Goal: Task Accomplishment & Management: Complete application form

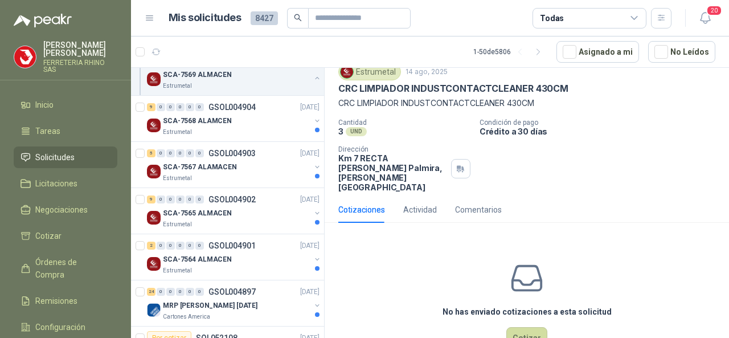
scroll to position [57, 0]
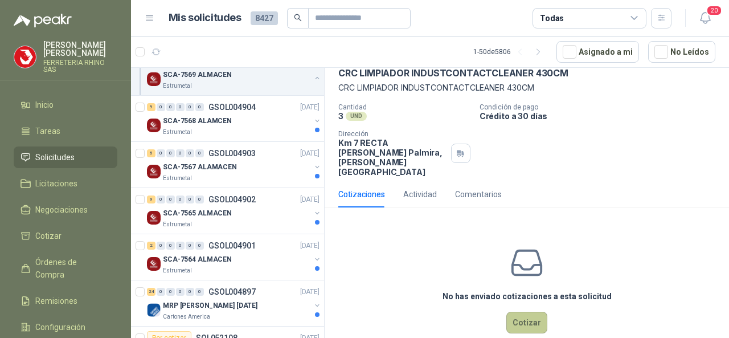
click at [511, 311] on button "Cotizar" at bounding box center [526, 322] width 41 height 22
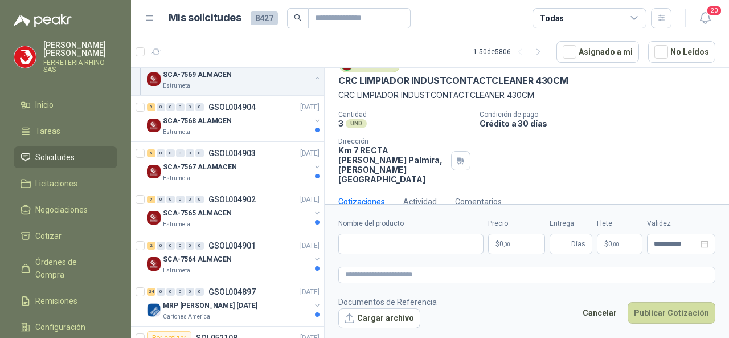
scroll to position [49, 0]
click at [387, 236] on input "Nombre del producto" at bounding box center [410, 243] width 145 height 20
paste input "**********"
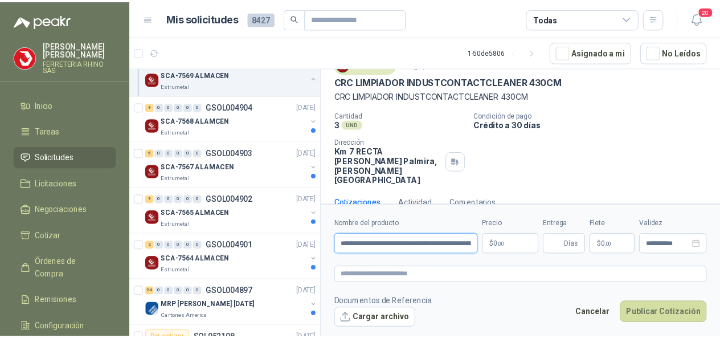
scroll to position [0, 75]
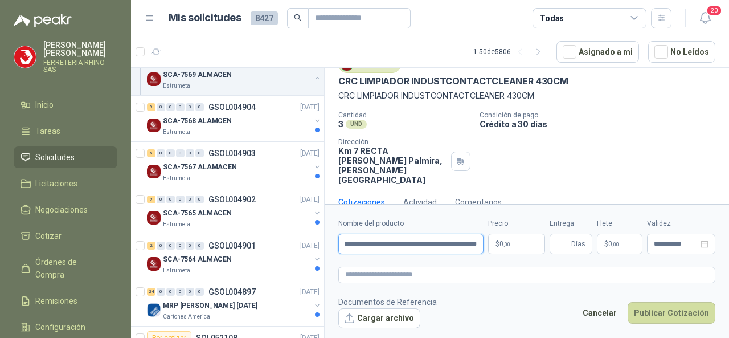
type input "**********"
click at [525, 247] on body "[PERSON_NAME] FERRETERIA RHINO SAS Inicio Tareas Solicitudes Licitaciones Negoc…" at bounding box center [364, 169] width 729 height 338
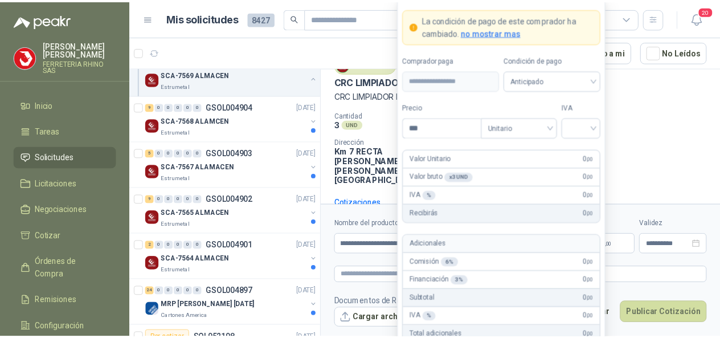
scroll to position [57, 0]
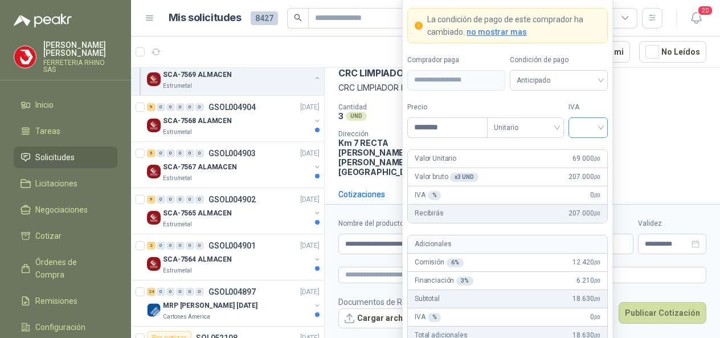
click at [602, 135] on div at bounding box center [587, 127] width 39 height 20
type input "********"
click at [581, 158] on div "19%" at bounding box center [587, 152] width 21 height 13
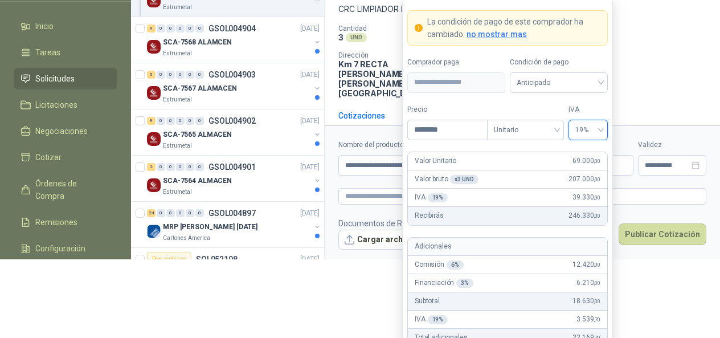
scroll to position [81, 0]
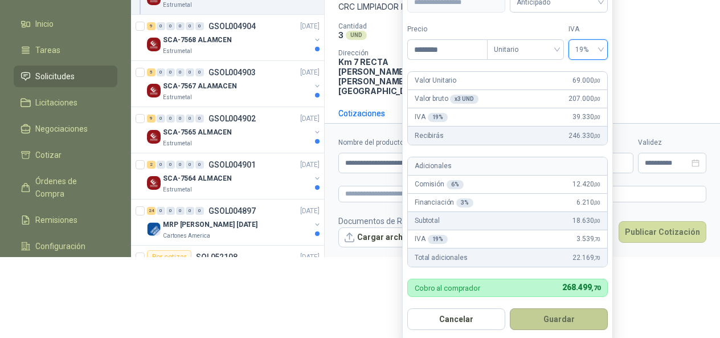
click at [565, 313] on button "Guardar" at bounding box center [559, 319] width 98 height 22
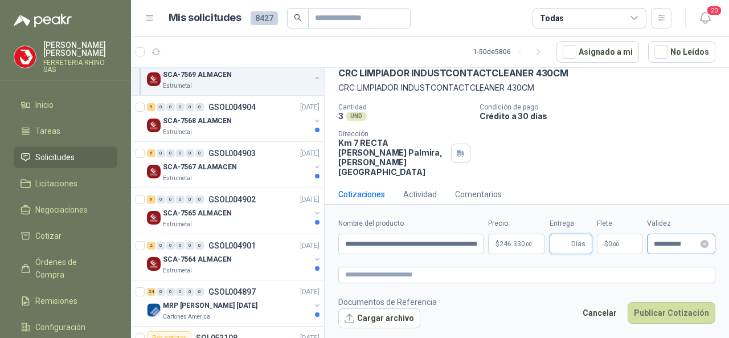
scroll to position [49, 0]
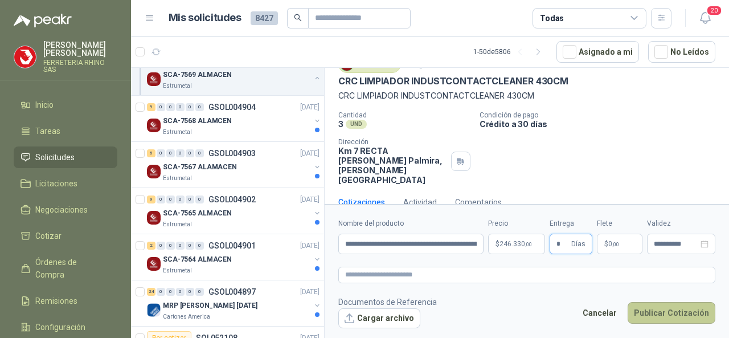
type input "*"
click at [642, 310] on button "Publicar Cotización" at bounding box center [671, 313] width 88 height 22
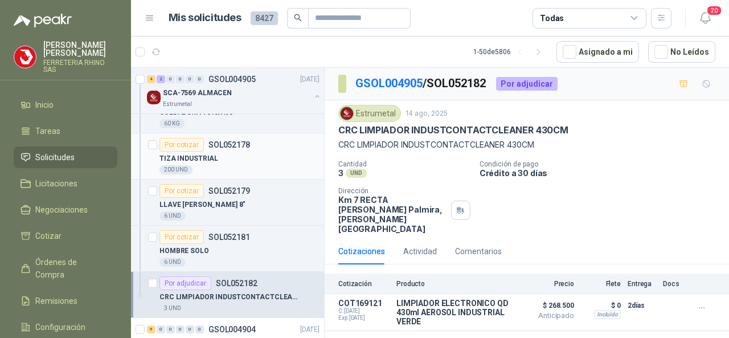
scroll to position [1139, 0]
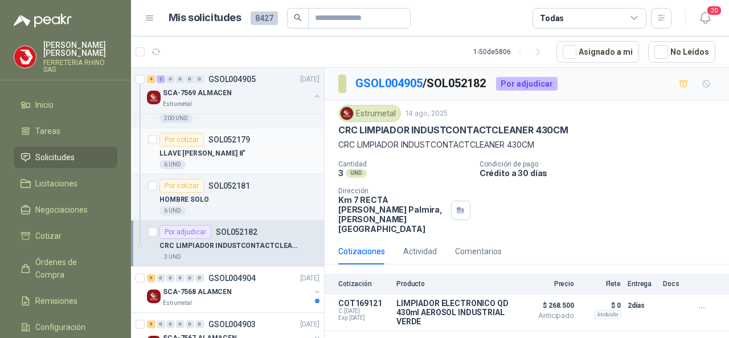
click at [221, 136] on p "SOL052179" at bounding box center [229, 139] width 42 height 8
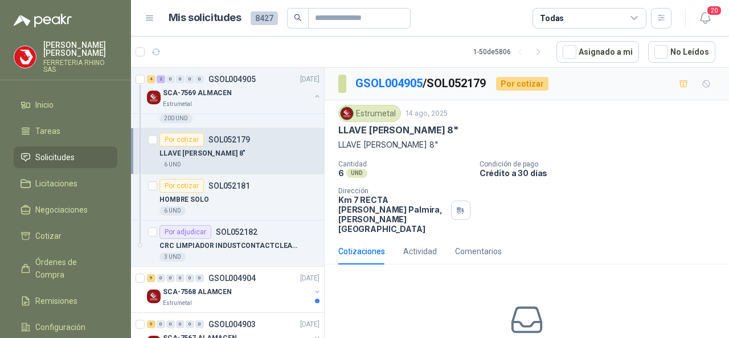
scroll to position [57, 0]
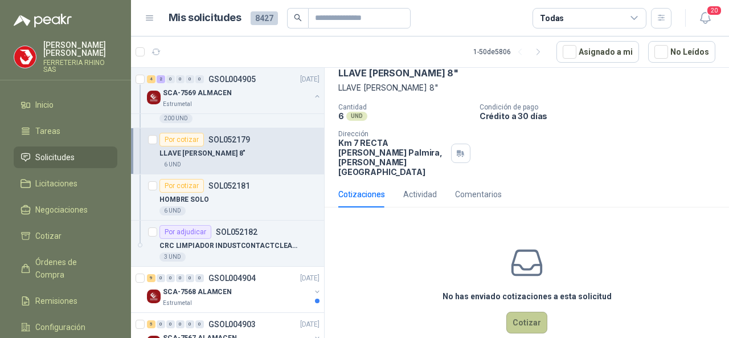
click at [523, 311] on button "Cotizar" at bounding box center [526, 322] width 41 height 22
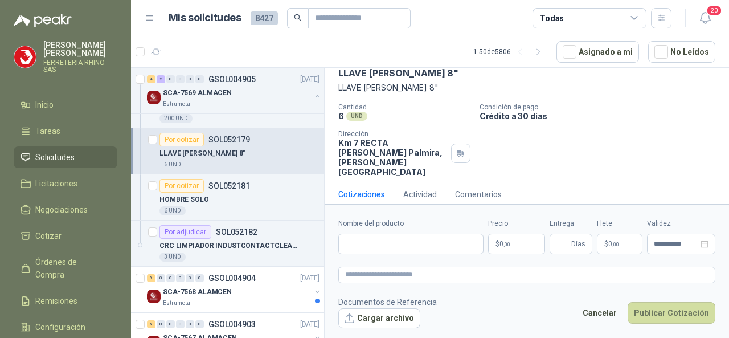
scroll to position [49, 0]
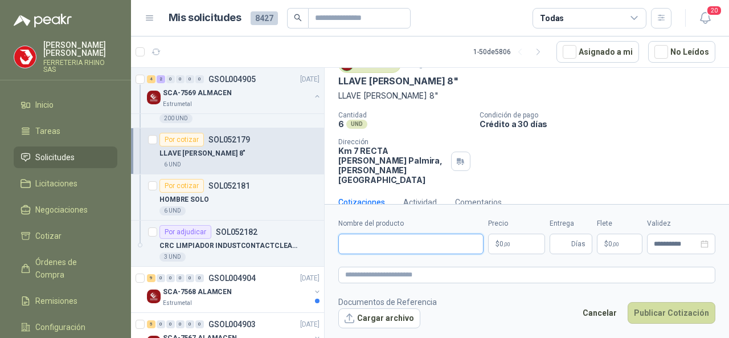
click at [355, 247] on input "Nombre del producto" at bounding box center [410, 243] width 145 height 20
paste input "**********"
type input "**********"
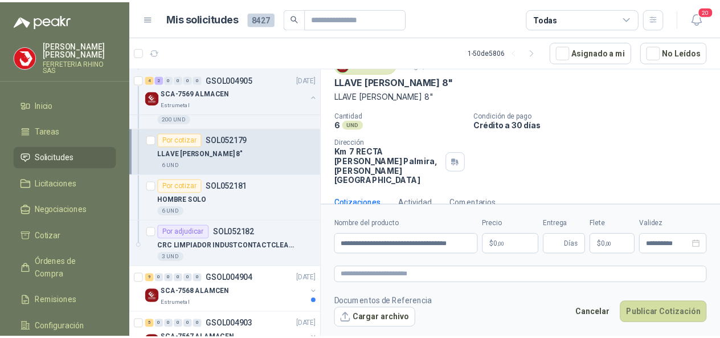
scroll to position [57, 0]
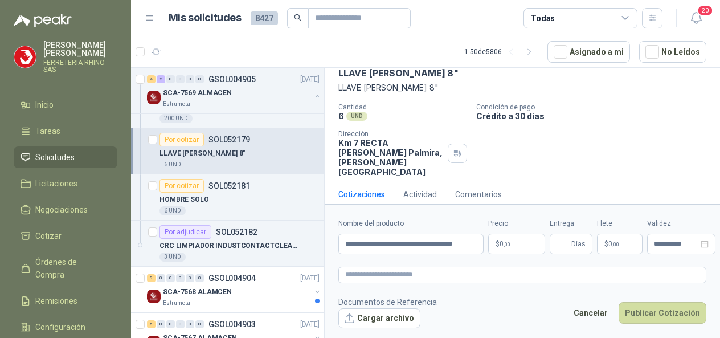
click at [520, 244] on body "[PERSON_NAME] FERRETERIA RHINO SAS Inicio Tareas Solicitudes Licitaciones Negoc…" at bounding box center [360, 169] width 720 height 338
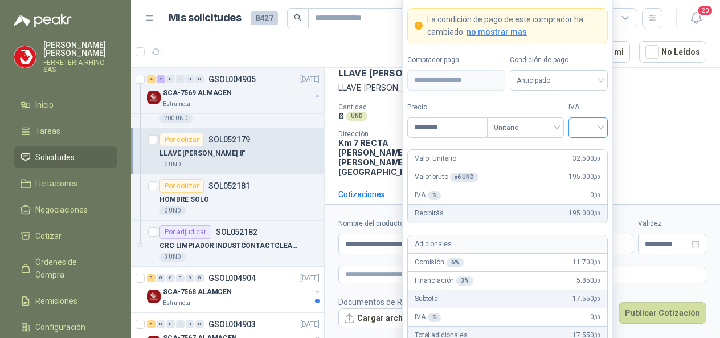
type input "********"
click at [597, 129] on input "search" at bounding box center [588, 126] width 26 height 17
click at [583, 153] on div "19%" at bounding box center [587, 152] width 21 height 13
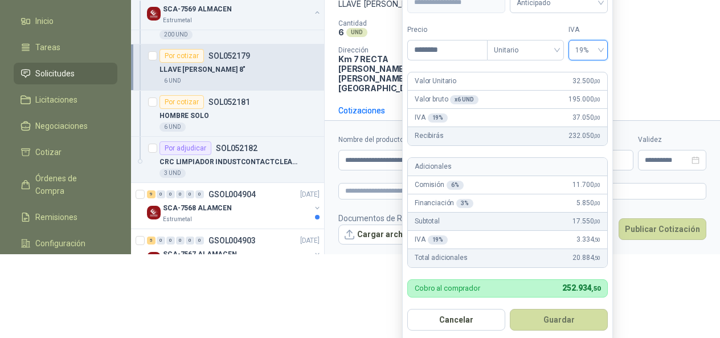
scroll to position [84, 0]
click at [558, 318] on button "Guardar" at bounding box center [559, 319] width 98 height 22
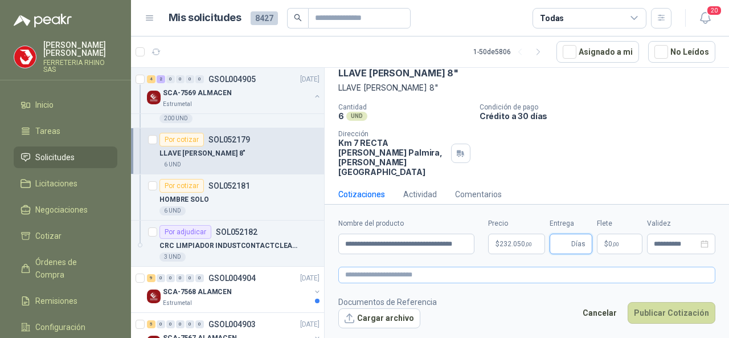
scroll to position [49, 0]
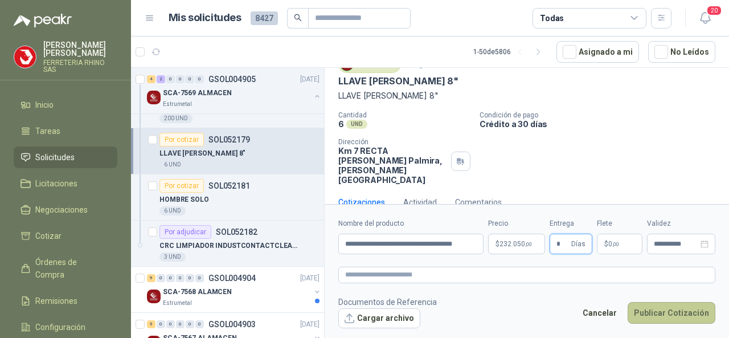
type input "*"
click at [658, 313] on button "Publicar Cotización" at bounding box center [671, 313] width 88 height 22
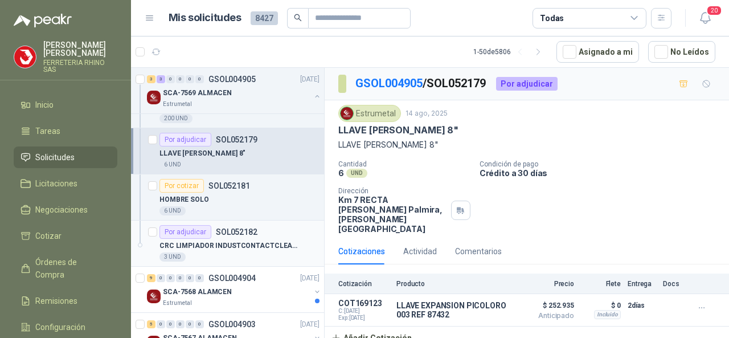
scroll to position [1252, 0]
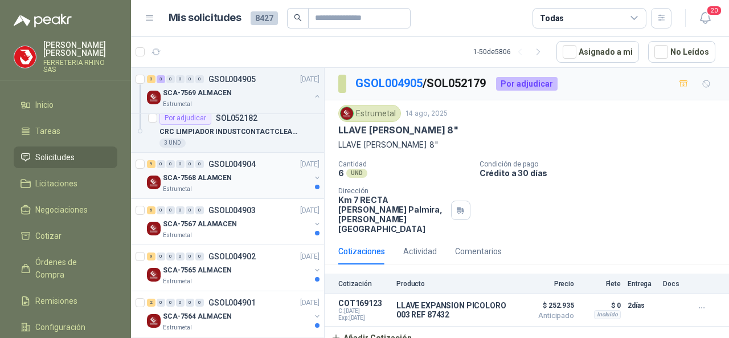
click at [238, 160] on p "GSOL004904" at bounding box center [231, 164] width 47 height 8
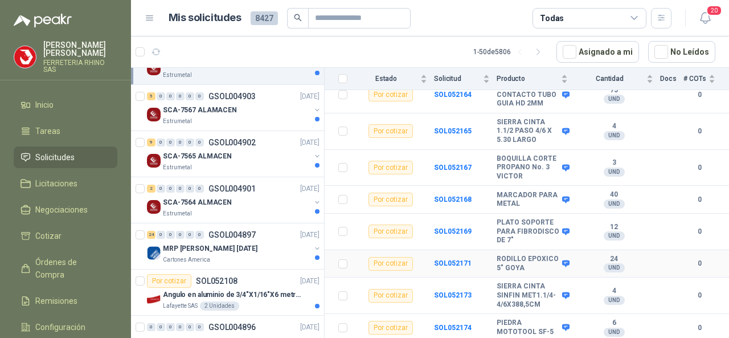
scroll to position [228, 0]
click at [453, 227] on b "SOL052169" at bounding box center [453, 231] width 38 height 8
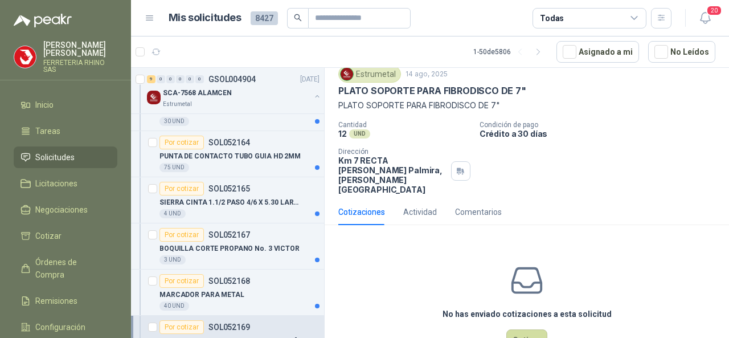
scroll to position [57, 0]
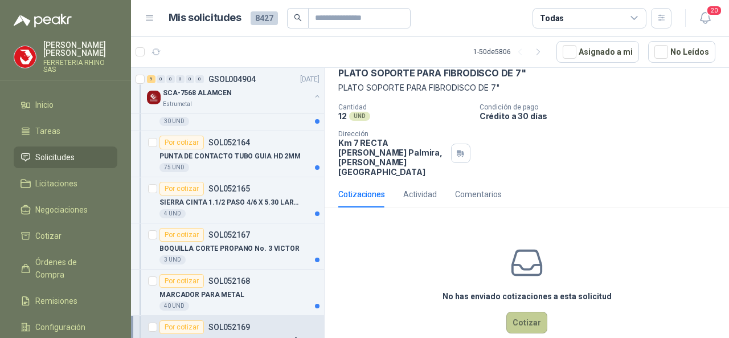
click at [515, 311] on button "Cotizar" at bounding box center [526, 322] width 41 height 22
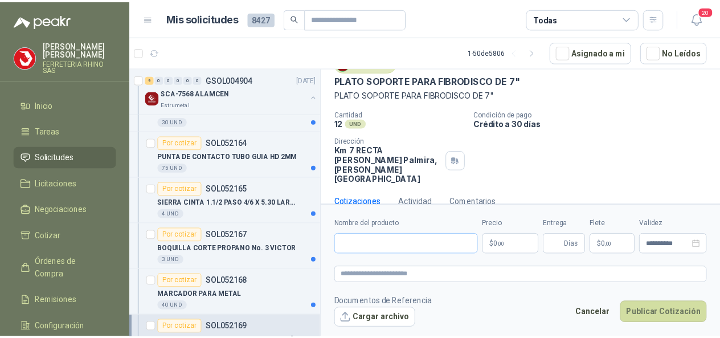
scroll to position [49, 0]
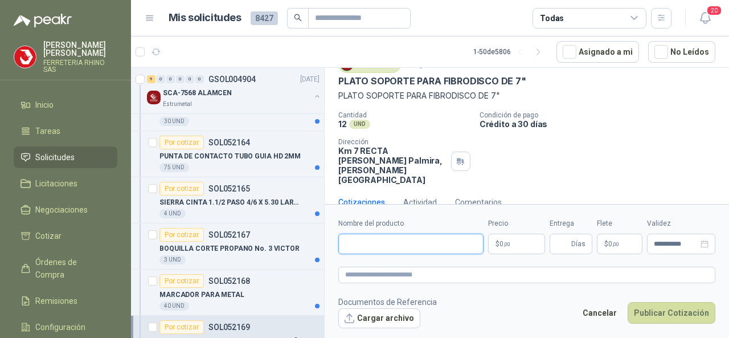
click at [360, 247] on input "Nombre del producto" at bounding box center [410, 243] width 145 height 20
paste input "**********"
type input "**********"
click at [537, 247] on body "[PERSON_NAME] FERRETERIA RHINO SAS Inicio Tareas Solicitudes Licitaciones Negoc…" at bounding box center [364, 169] width 729 height 338
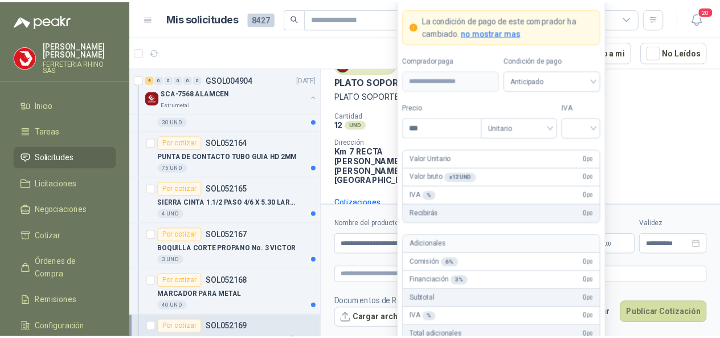
scroll to position [57, 0]
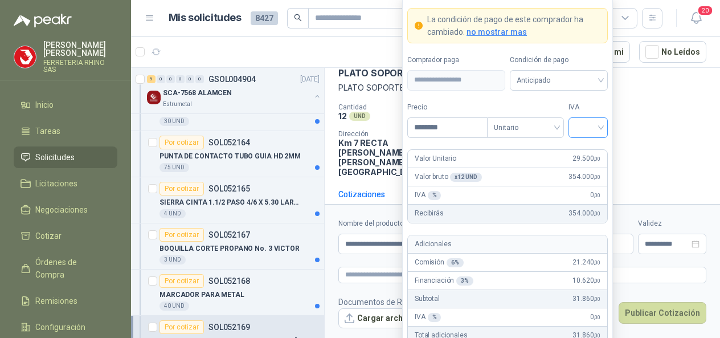
type input "********"
click at [599, 126] on input "search" at bounding box center [588, 126] width 26 height 17
click at [592, 147] on div "19%" at bounding box center [587, 152] width 21 height 13
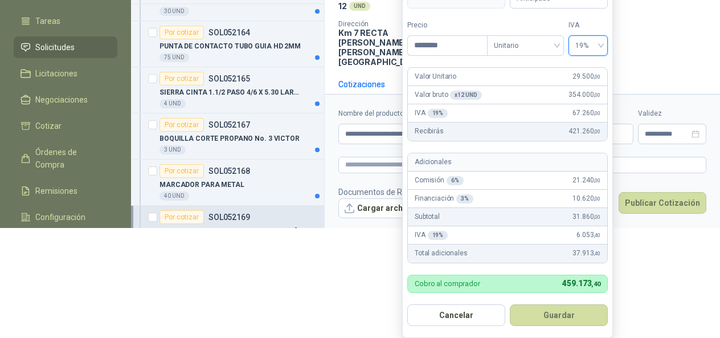
scroll to position [92, 0]
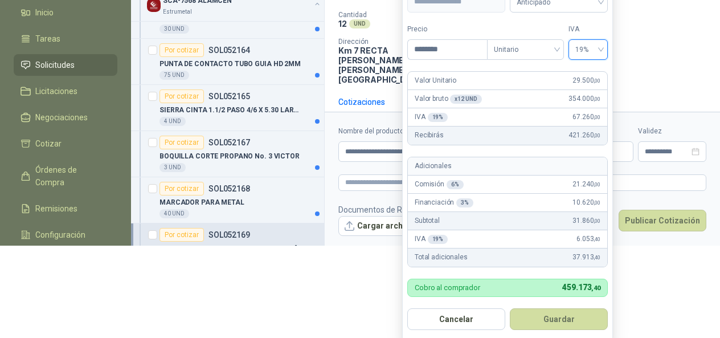
click at [568, 311] on button "Guardar" at bounding box center [559, 319] width 98 height 22
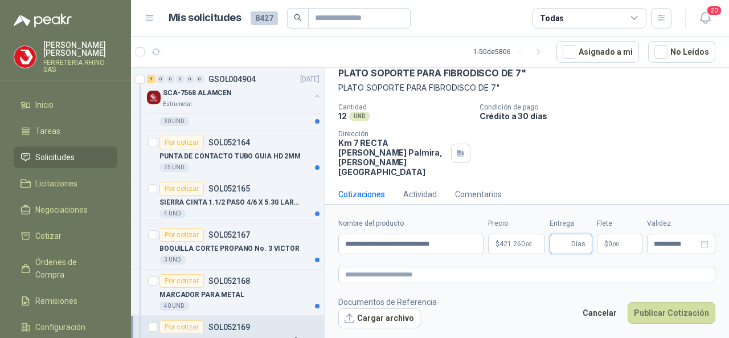
scroll to position [49, 0]
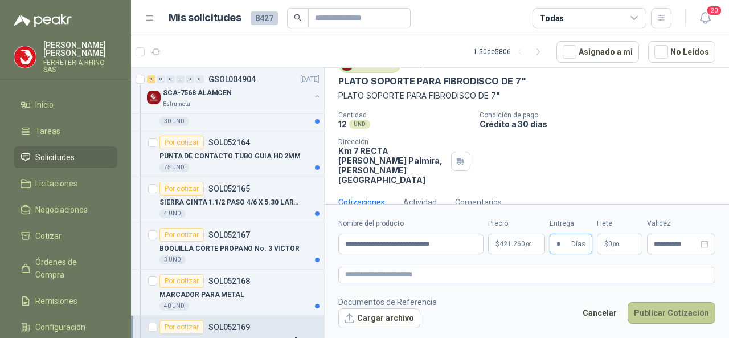
type input "*"
click at [662, 319] on button "Publicar Cotización" at bounding box center [671, 313] width 88 height 22
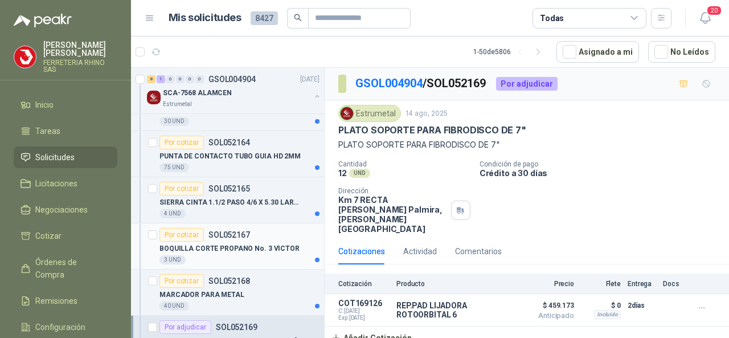
scroll to position [1423, 0]
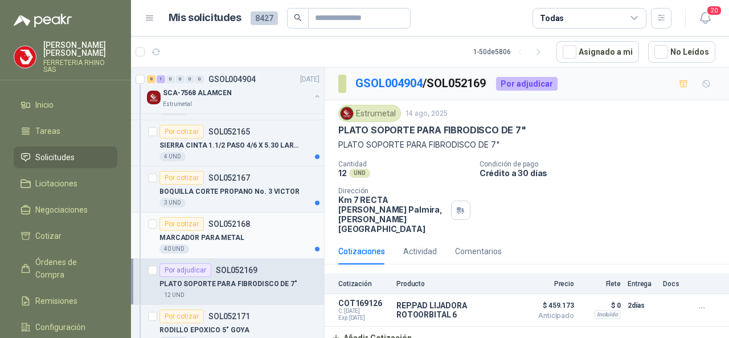
click at [230, 220] on p "SOL052168" at bounding box center [229, 224] width 42 height 8
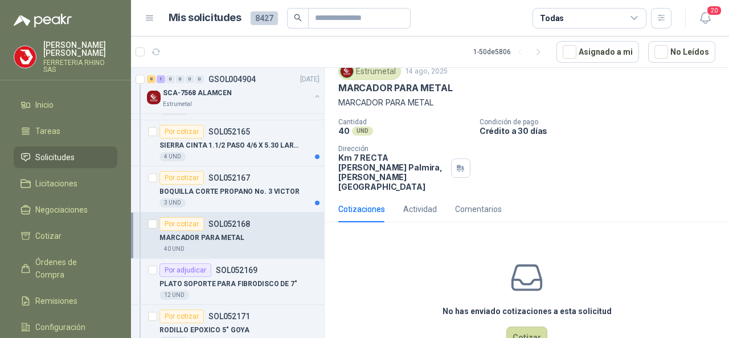
scroll to position [57, 0]
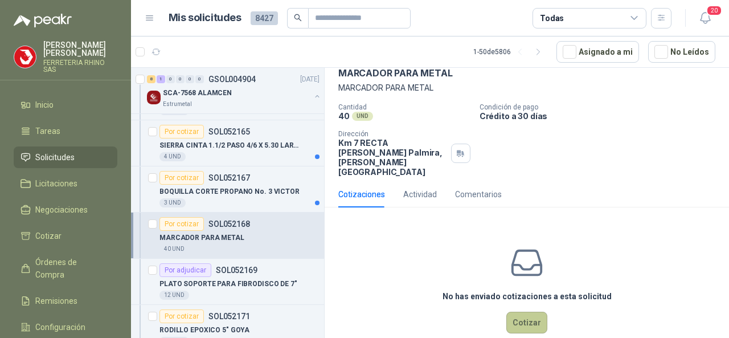
click at [521, 311] on button "Cotizar" at bounding box center [526, 322] width 41 height 22
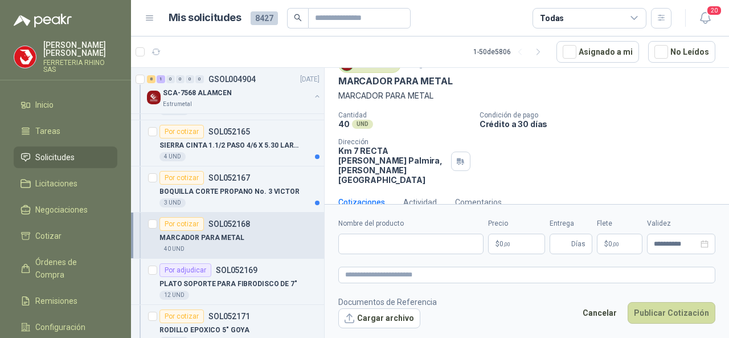
scroll to position [49, 0]
drag, startPoint x: 339, startPoint y: 79, endPoint x: 457, endPoint y: 85, distance: 118.0
click at [457, 85] on div "MARCADOR PARA METAL" at bounding box center [526, 81] width 377 height 12
copy p "MARCADOR PARA METAL"
click at [362, 240] on input "Nombre del producto" at bounding box center [410, 243] width 145 height 20
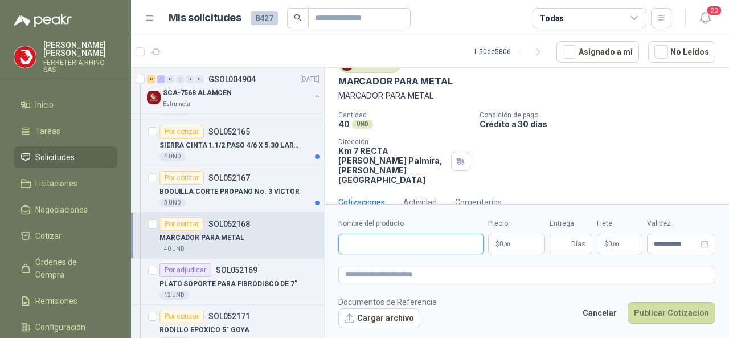
paste input "**********"
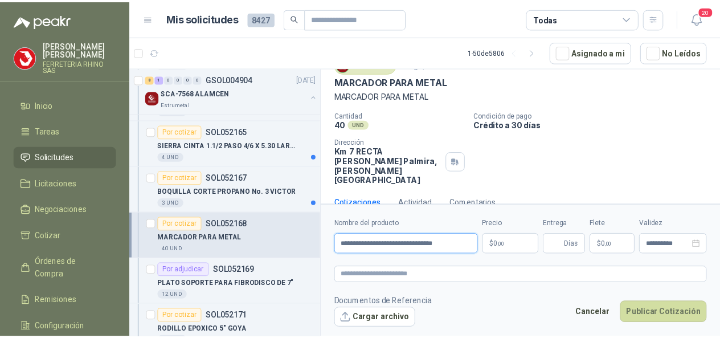
scroll to position [0, 6]
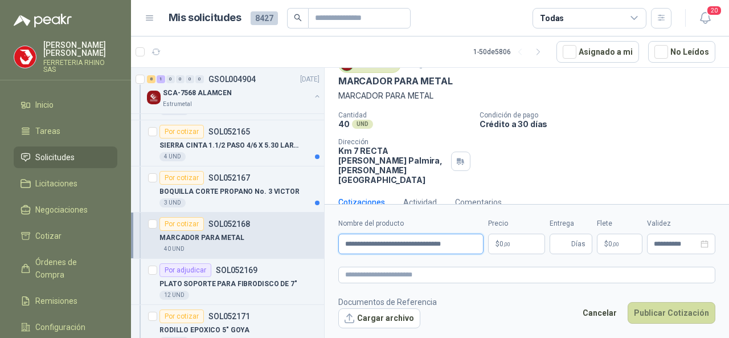
type input "**********"
click at [523, 250] on body "[PERSON_NAME] FERRETERIA RHINO SAS Inicio Tareas Solicitudes Licitaciones Negoc…" at bounding box center [364, 169] width 729 height 338
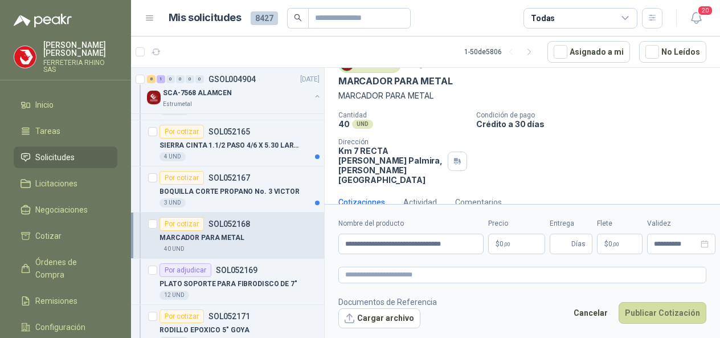
scroll to position [57, 0]
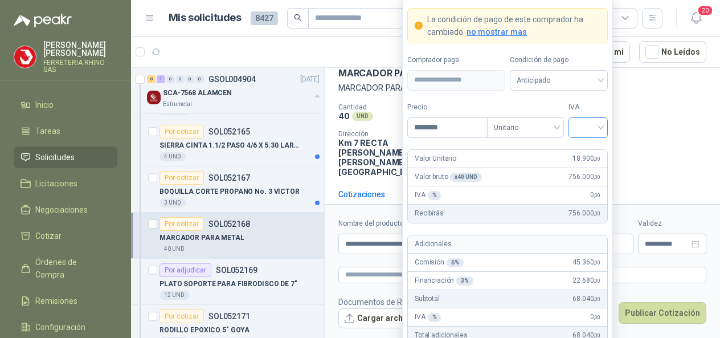
type input "********"
click at [595, 125] on input "search" at bounding box center [588, 126] width 26 height 17
click at [581, 155] on div "19%" at bounding box center [587, 152] width 21 height 13
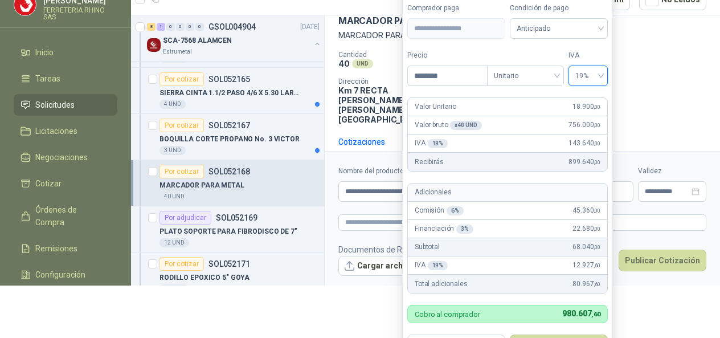
scroll to position [73, 0]
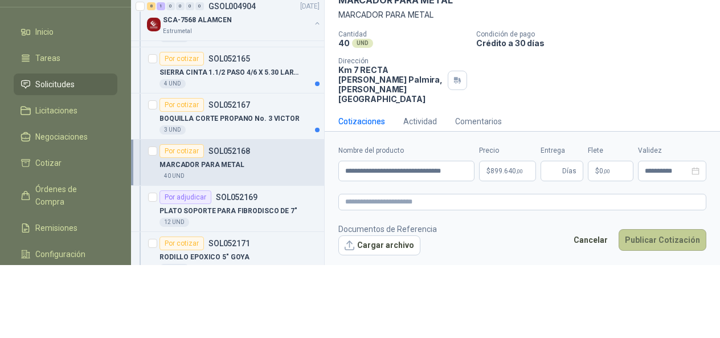
click at [638, 236] on button "Publicar Cotización" at bounding box center [662, 240] width 88 height 22
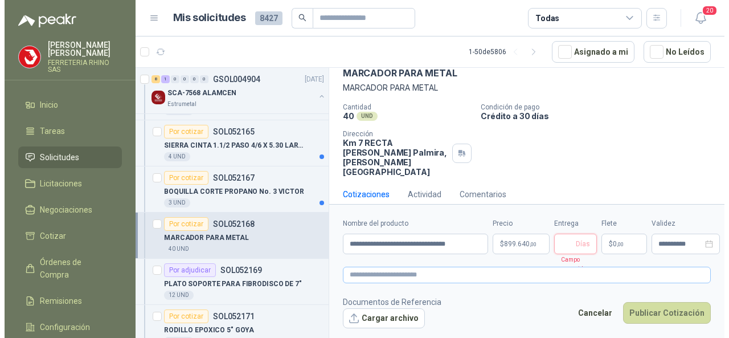
scroll to position [49, 0]
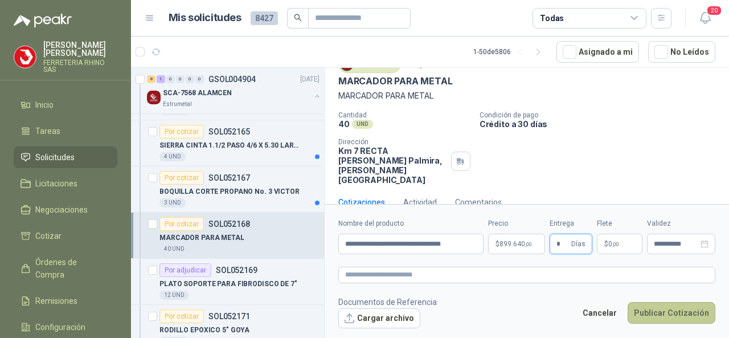
type input "*"
click at [662, 312] on button "Publicar Cotización" at bounding box center [671, 313] width 88 height 22
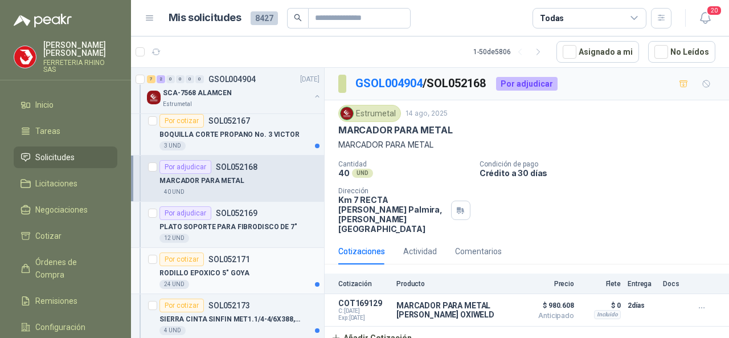
scroll to position [1594, 0]
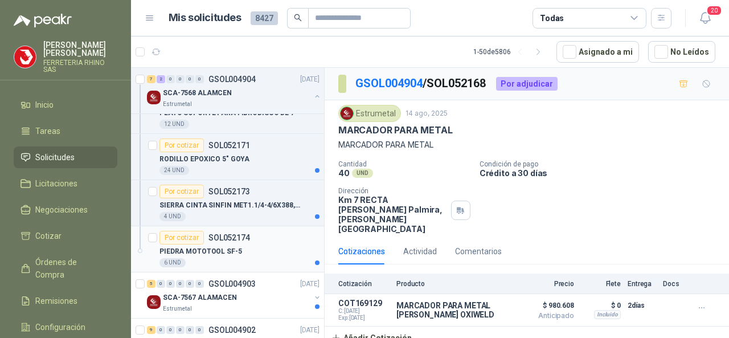
click at [220, 233] on p "SOL052174" at bounding box center [229, 237] width 42 height 8
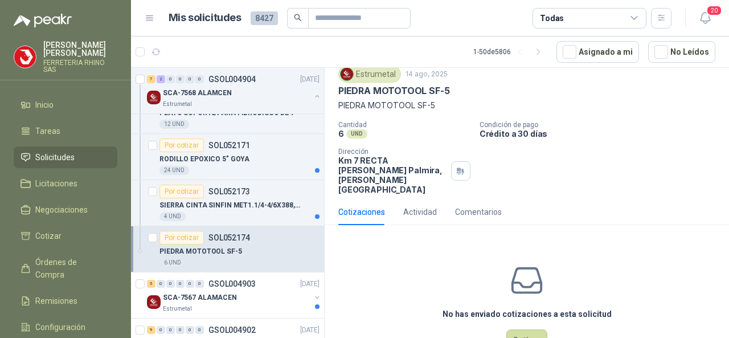
scroll to position [57, 0]
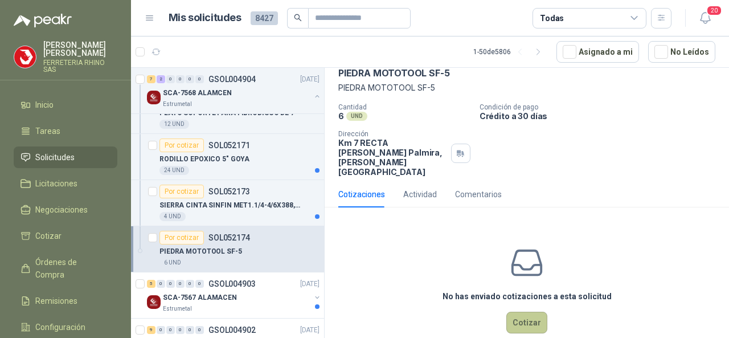
click at [510, 311] on button "Cotizar" at bounding box center [526, 322] width 41 height 22
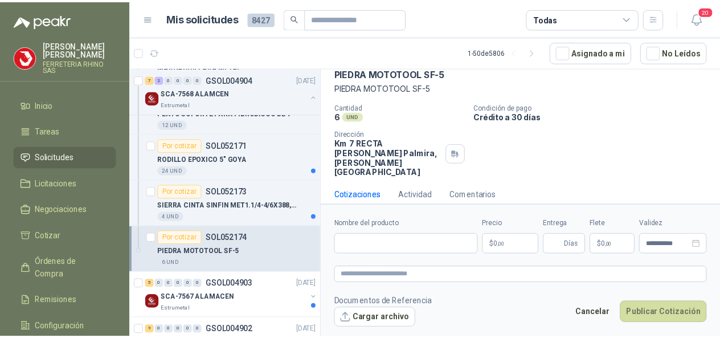
scroll to position [49, 0]
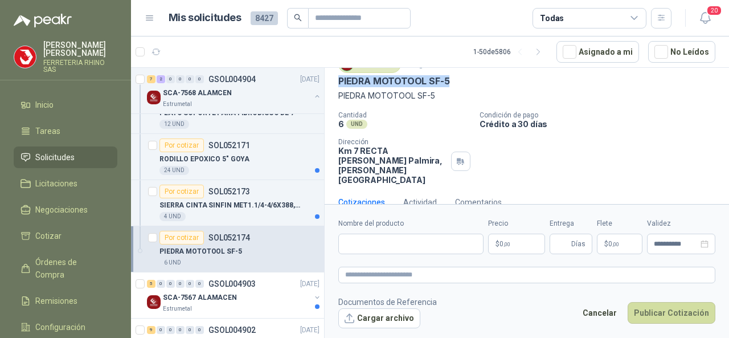
drag, startPoint x: 335, startPoint y: 77, endPoint x: 471, endPoint y: 79, distance: 136.7
click at [471, 79] on div "Estrumetal 14 ago, 2025 [PERSON_NAME] MOTOTOOL SF-5 [PERSON_NAME] MOTOTOOL SF-5…" at bounding box center [527, 120] width 404 height 138
copy p "PIEDRA MOTOTOOL SF-5"
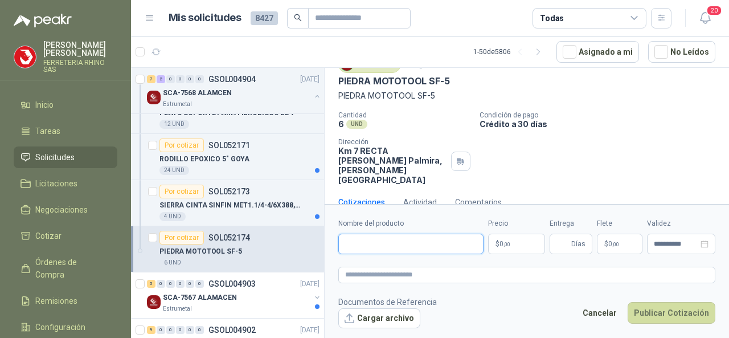
click at [371, 242] on input "Nombre del producto" at bounding box center [410, 243] width 145 height 20
click at [387, 120] on div "6 UND" at bounding box center [404, 124] width 132 height 10
click at [446, 69] on div "Estrumetal 14 ago, 2025" at bounding box center [526, 64] width 377 height 17
click at [457, 71] on div "Estrumetal 14 ago, 2025" at bounding box center [526, 64] width 377 height 17
click at [452, 75] on div "PIEDRA MOTOTOOL SF-5" at bounding box center [526, 81] width 377 height 12
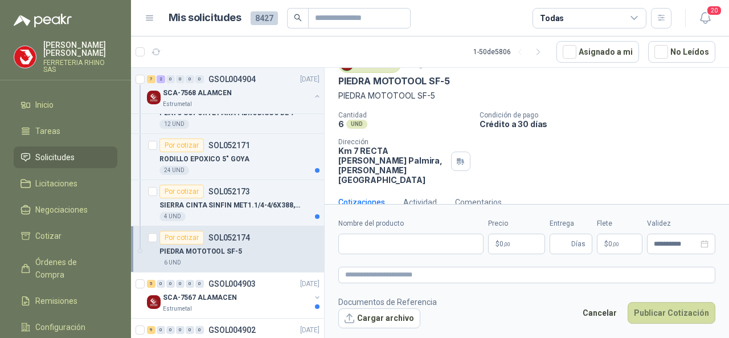
click at [351, 78] on p "PIEDRA MOTOTOOL SF-5" at bounding box center [393, 81] width 111 height 12
drag, startPoint x: 351, startPoint y: 78, endPoint x: 180, endPoint y: 221, distance: 223.1
click at [327, 111] on div "Estrumetal 14 ago, 2025 [PERSON_NAME] MOTOTOOL SF-5 [PERSON_NAME] MOTOTOOL SF-5…" at bounding box center [527, 120] width 404 height 138
click at [362, 248] on input "Nombre del producto" at bounding box center [410, 243] width 145 height 20
paste input "**********"
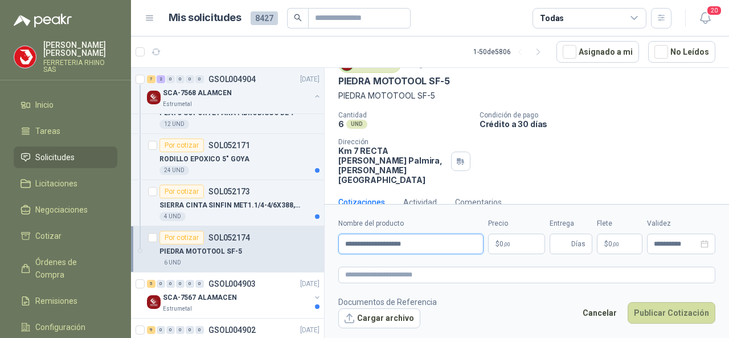
type input "**********"
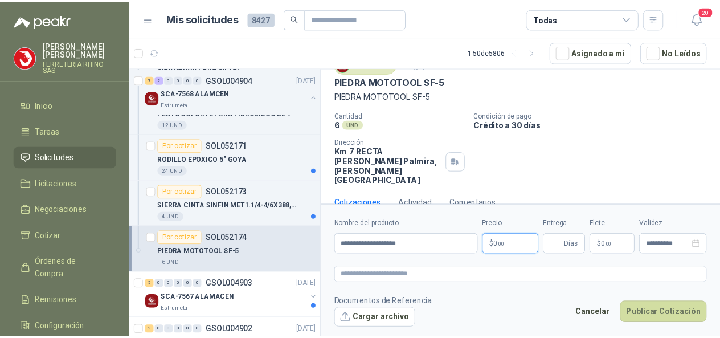
scroll to position [57, 0]
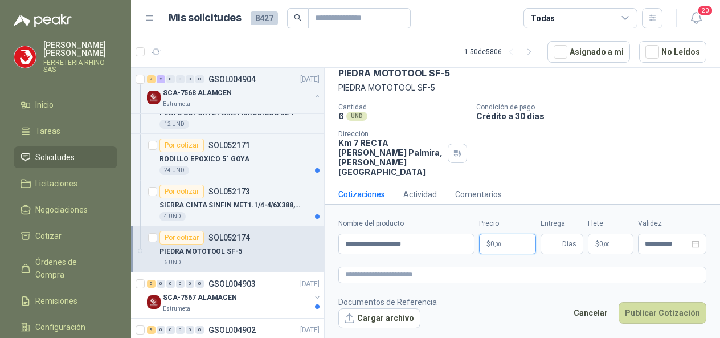
click at [515, 245] on body "[PERSON_NAME] FERRETERIA RHINO SAS Inicio Tareas Solicitudes Licitaciones Negoc…" at bounding box center [360, 169] width 720 height 338
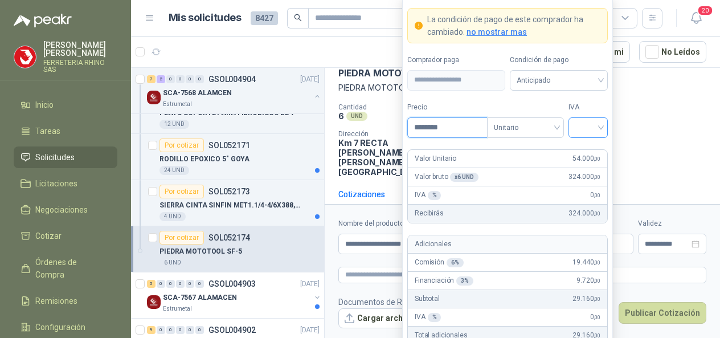
type input "********"
click at [600, 129] on input "search" at bounding box center [588, 126] width 26 height 17
click at [576, 153] on div "19%" at bounding box center [587, 152] width 35 height 18
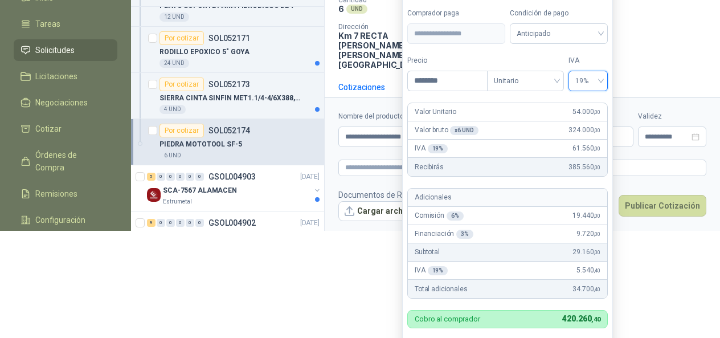
scroll to position [141, 0]
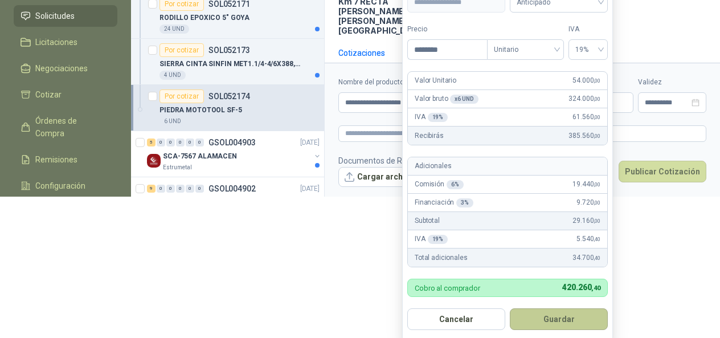
click at [526, 319] on button "Guardar" at bounding box center [559, 319] width 98 height 22
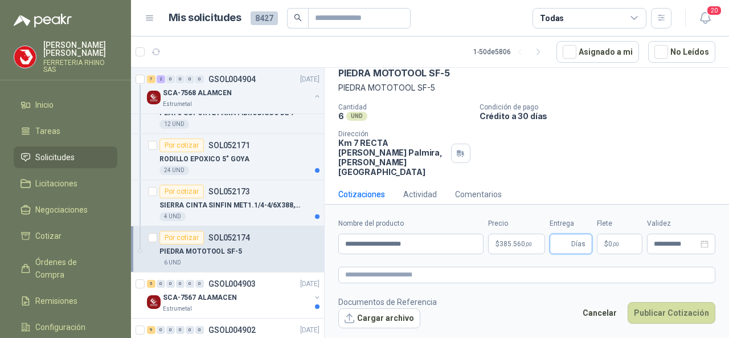
scroll to position [49, 0]
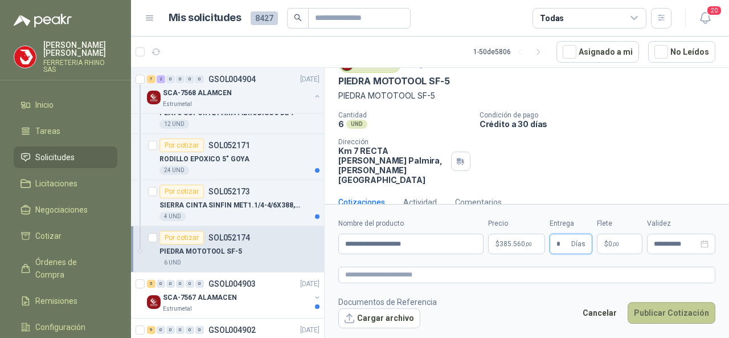
type input "*"
click at [688, 309] on button "Publicar Cotización" at bounding box center [671, 313] width 88 height 22
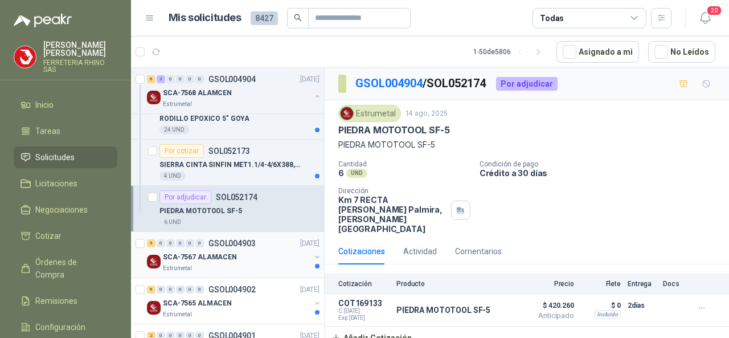
scroll to position [1651, 0]
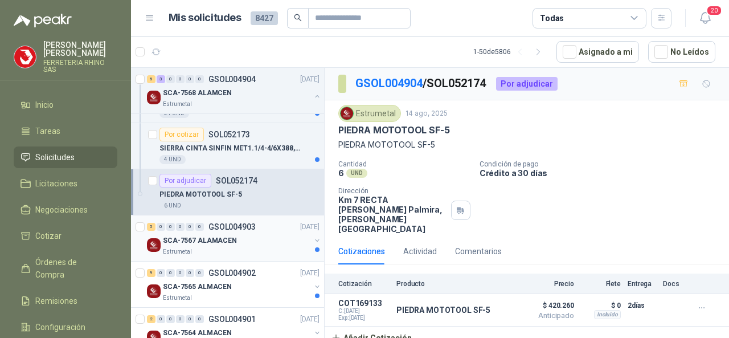
click at [216, 223] on p "GSOL004903" at bounding box center [231, 227] width 47 height 8
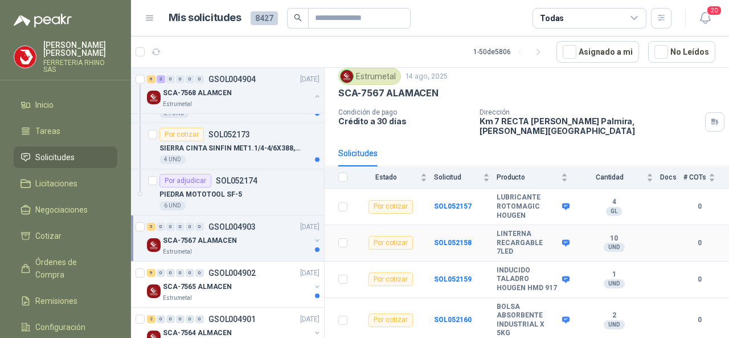
scroll to position [57, 0]
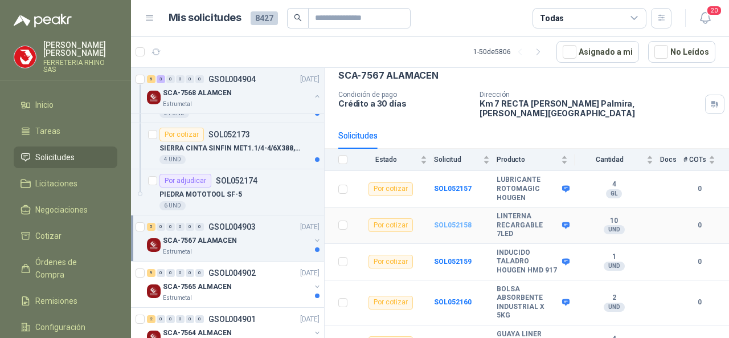
click at [451, 221] on b "SOL052158" at bounding box center [453, 225] width 38 height 8
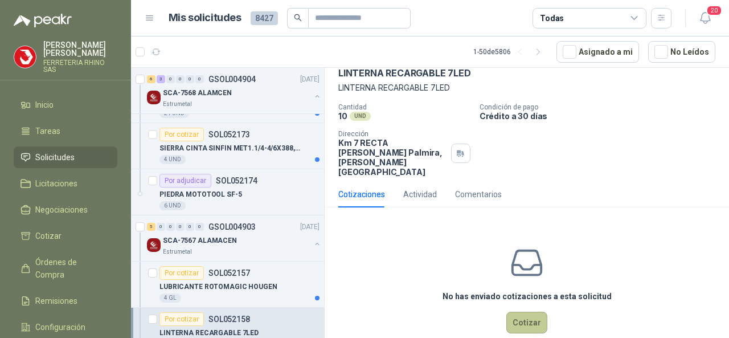
click at [508, 311] on button "Cotizar" at bounding box center [526, 322] width 41 height 22
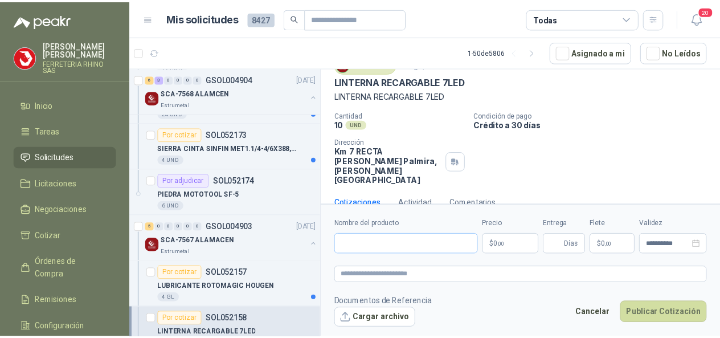
scroll to position [49, 0]
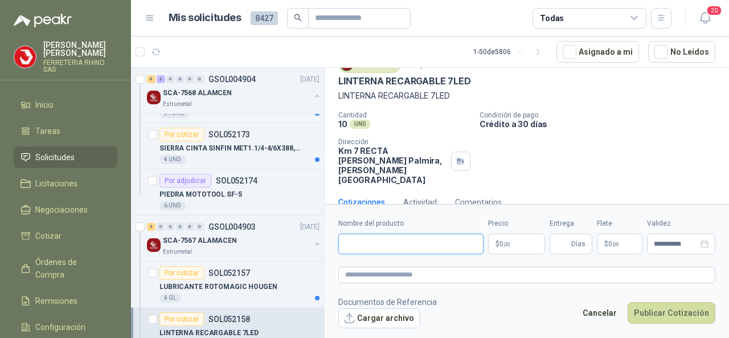
click at [345, 247] on input "Nombre del producto" at bounding box center [410, 243] width 145 height 20
paste input "**********"
type input "**********"
click at [532, 249] on body "[PERSON_NAME] FERRETERIA RHINO SAS Inicio Tareas Solicitudes Licitaciones Negoc…" at bounding box center [364, 169] width 729 height 338
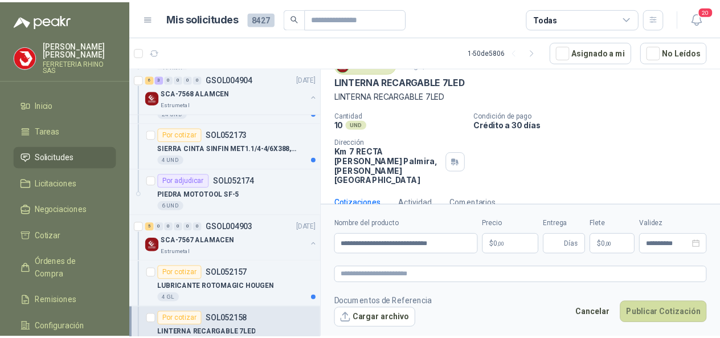
scroll to position [57, 0]
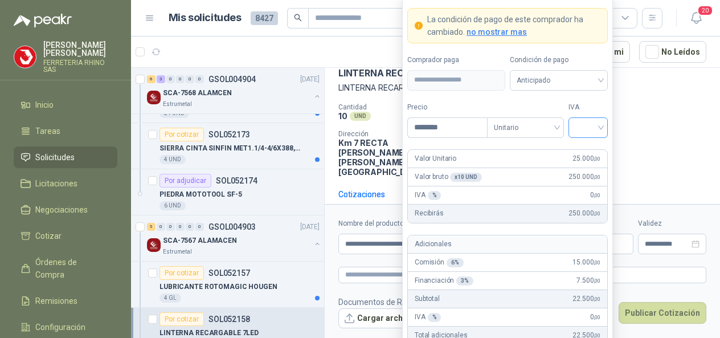
drag, startPoint x: 603, startPoint y: 126, endPoint x: 564, endPoint y: 180, distance: 67.6
click at [605, 128] on div at bounding box center [587, 127] width 39 height 20
type input "********"
click at [585, 153] on div "19%" at bounding box center [587, 152] width 21 height 13
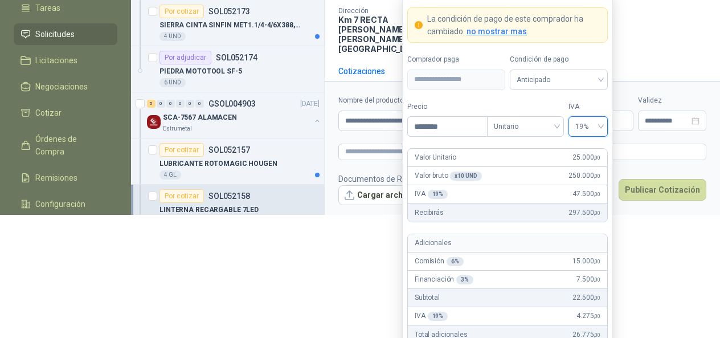
scroll to position [123, 0]
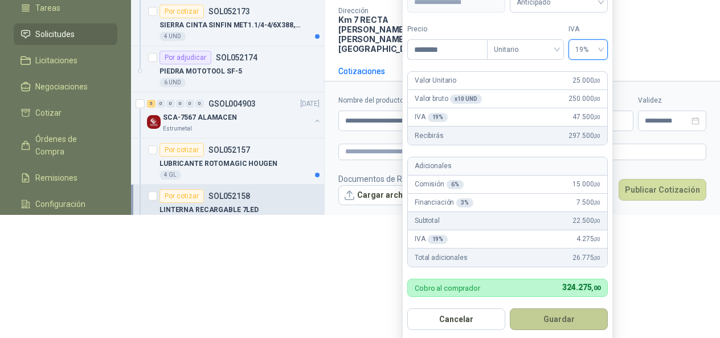
click at [559, 316] on button "Guardar" at bounding box center [559, 319] width 98 height 22
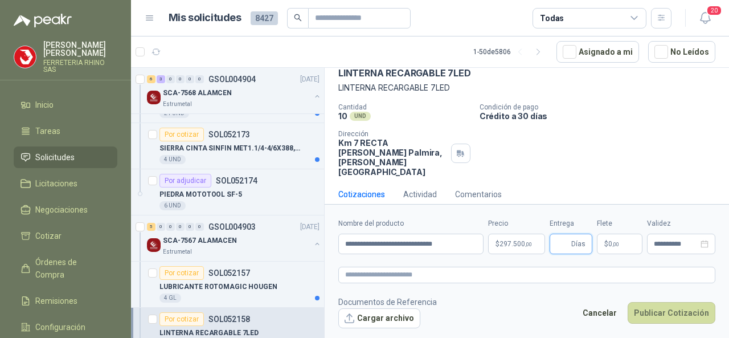
scroll to position [49, 0]
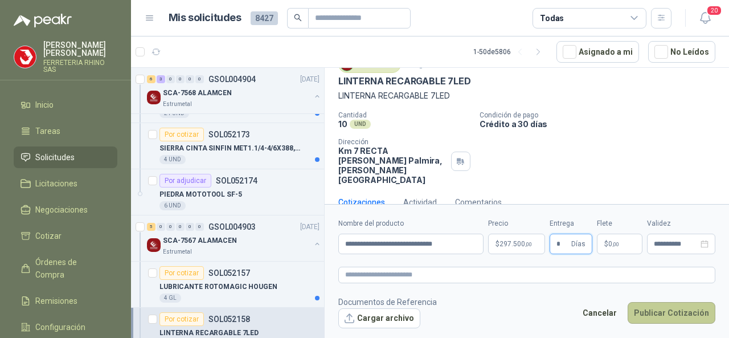
type input "*"
click at [640, 310] on button "Publicar Cotización" at bounding box center [671, 313] width 88 height 22
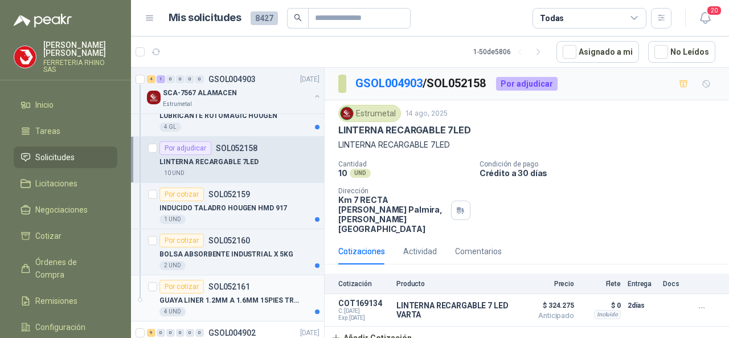
scroll to position [1936, 0]
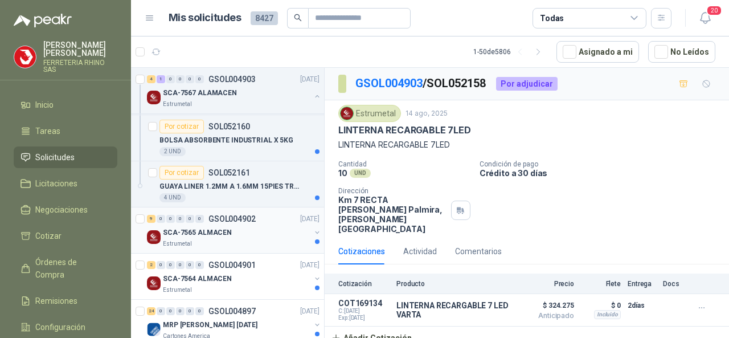
click at [228, 215] on p "GSOL004902" at bounding box center [231, 219] width 47 height 8
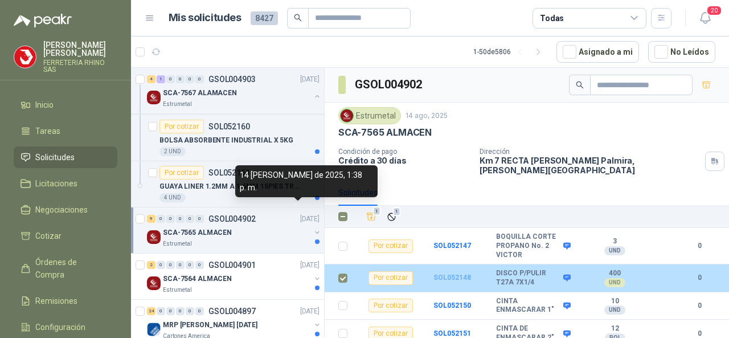
click at [455, 273] on b "SOL052148" at bounding box center [452, 277] width 38 height 8
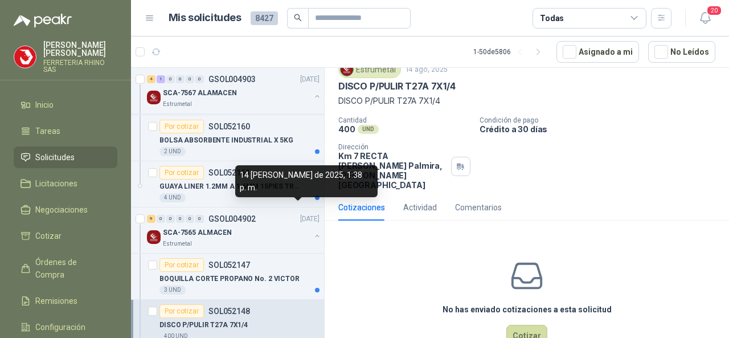
scroll to position [57, 0]
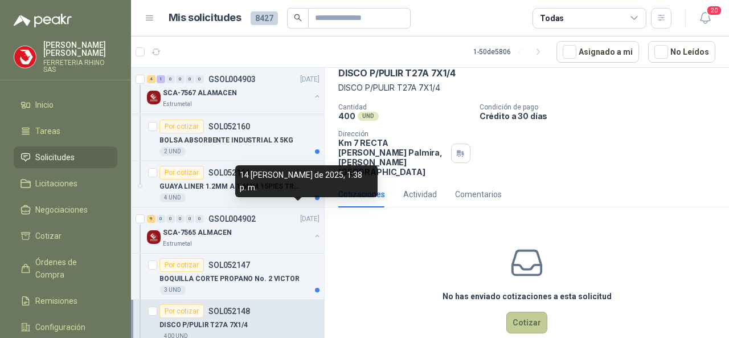
click at [514, 311] on button "Cotizar" at bounding box center [526, 322] width 41 height 22
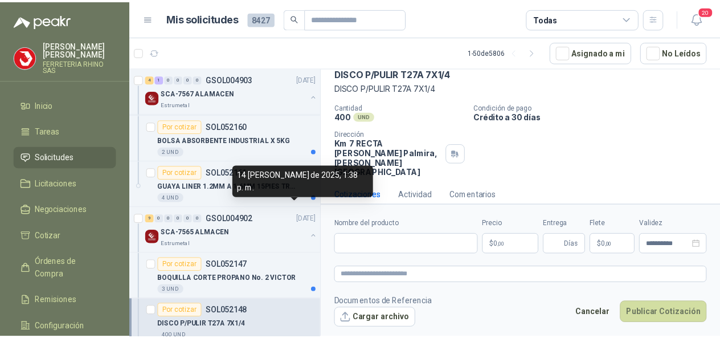
scroll to position [49, 0]
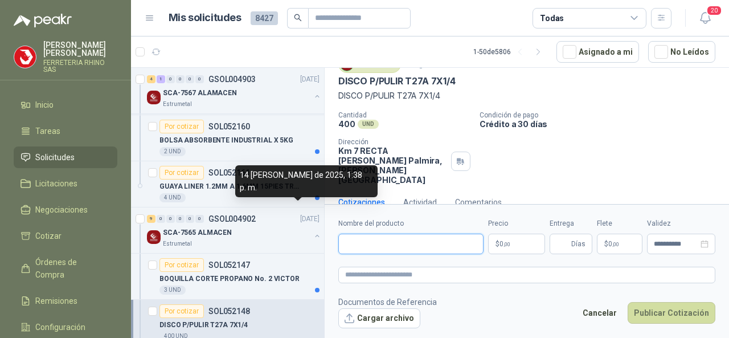
click at [348, 246] on input "Nombre del producto" at bounding box center [410, 243] width 145 height 20
paste input "**********"
type input "*"
click at [356, 243] on input "Nombre del producto" at bounding box center [410, 243] width 145 height 20
paste input "**********"
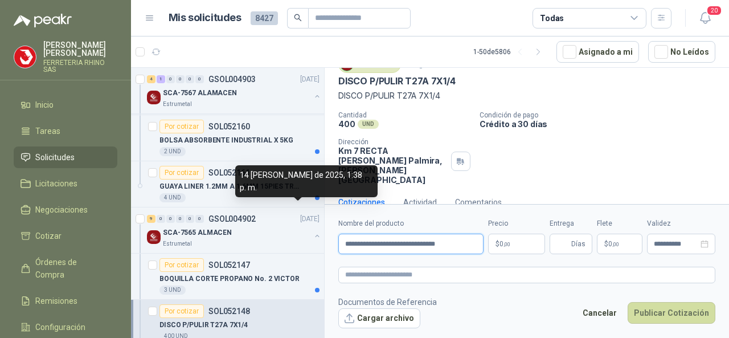
type input "**********"
click at [532, 246] on body "[PERSON_NAME] FERRETERIA RHINO SAS Inicio Tareas Solicitudes Licitaciones Negoc…" at bounding box center [364, 169] width 729 height 338
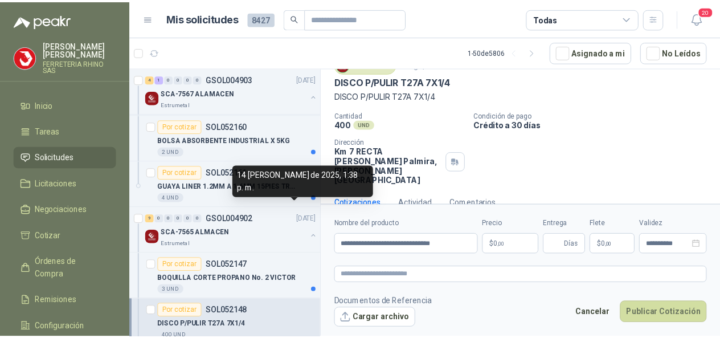
scroll to position [57, 0]
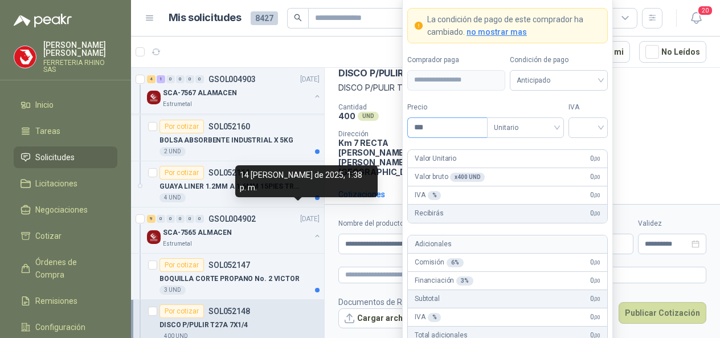
click at [443, 132] on input "***" at bounding box center [447, 127] width 79 height 19
type input "*******"
click at [600, 128] on input "search" at bounding box center [588, 126] width 26 height 17
click at [579, 154] on div "19%" at bounding box center [587, 152] width 21 height 13
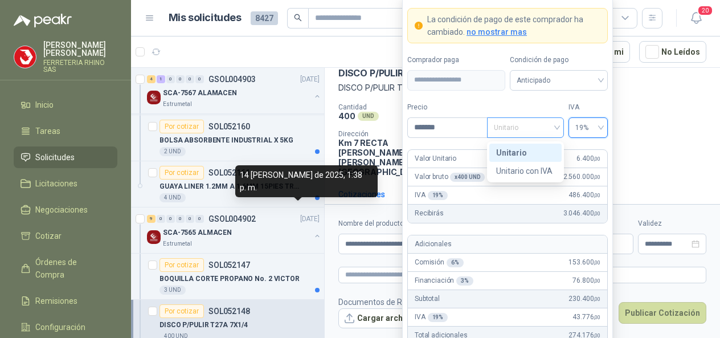
click at [553, 129] on span "Unitario" at bounding box center [525, 127] width 63 height 17
click at [510, 155] on div "Unitario" at bounding box center [525, 152] width 59 height 13
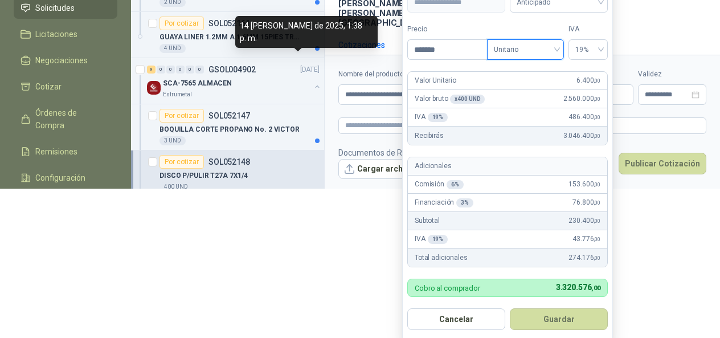
scroll to position [151, 0]
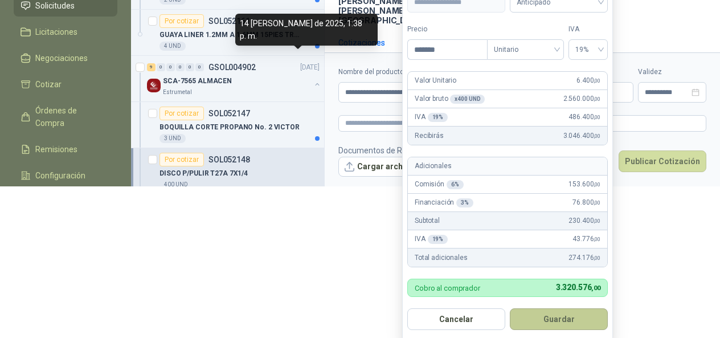
click at [559, 312] on button "Guardar" at bounding box center [559, 319] width 98 height 22
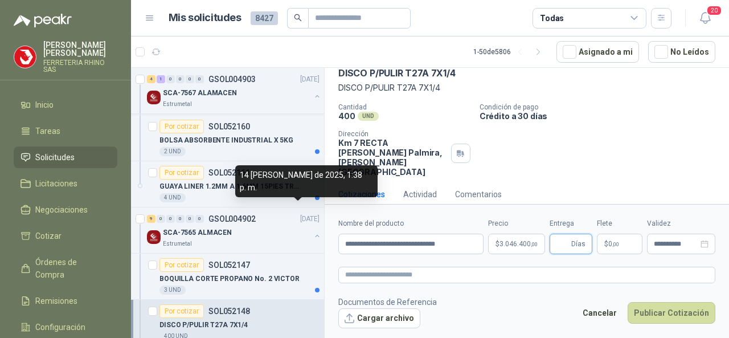
scroll to position [49, 0]
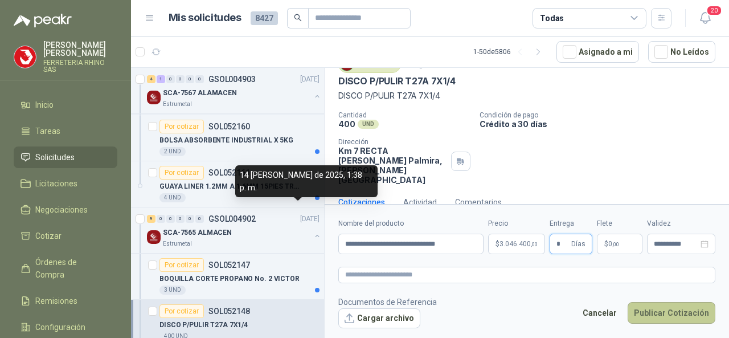
type input "*"
click at [675, 309] on button "Publicar Cotización" at bounding box center [671, 313] width 88 height 22
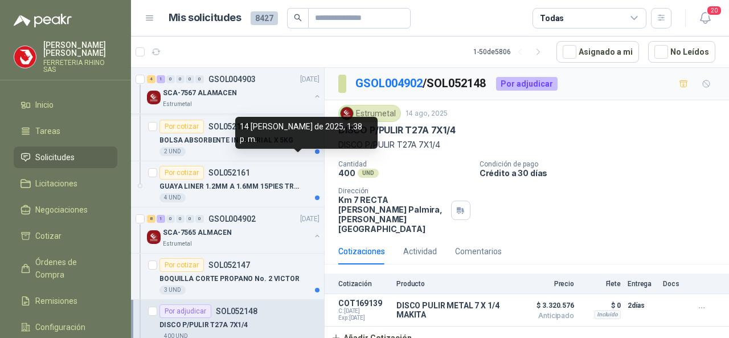
scroll to position [2050, 0]
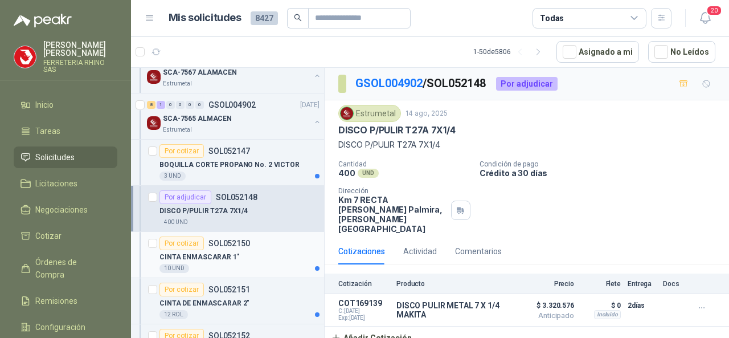
click at [229, 239] on p "SOL052150" at bounding box center [229, 243] width 42 height 8
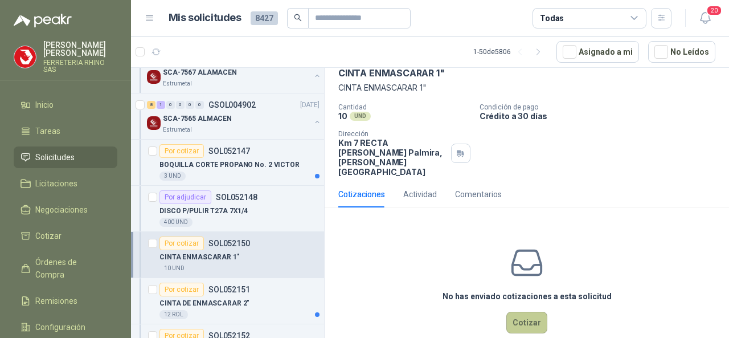
click at [519, 311] on button "Cotizar" at bounding box center [526, 322] width 41 height 22
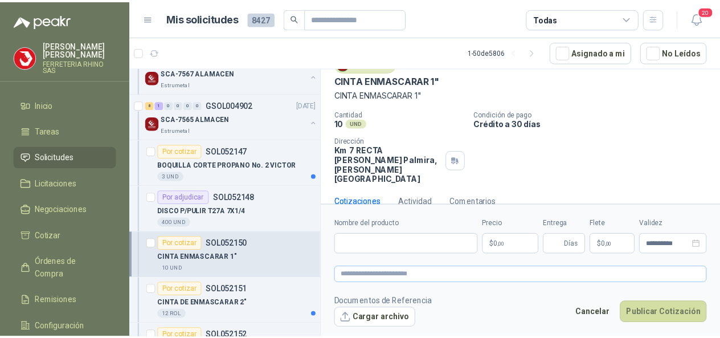
scroll to position [49, 0]
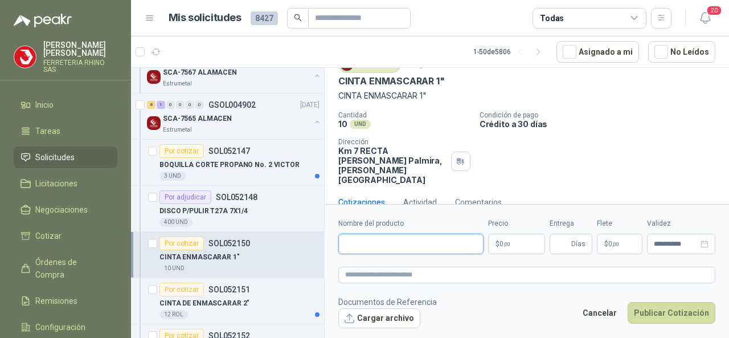
click at [368, 243] on input "Nombre del producto" at bounding box center [410, 243] width 145 height 20
paste input "**********"
type input "**********"
click at [563, 243] on input "Entrega" at bounding box center [562, 243] width 13 height 19
type input "*"
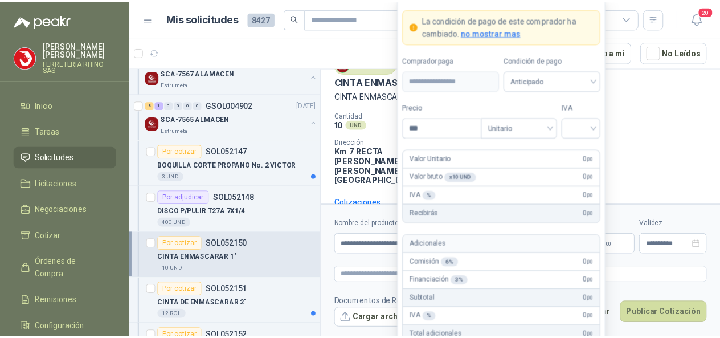
scroll to position [57, 0]
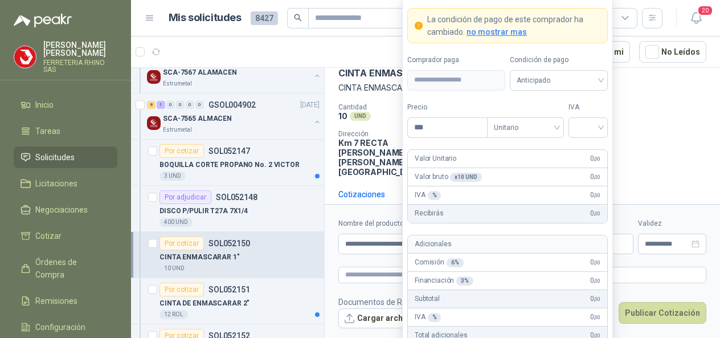
click at [519, 247] on body "[PERSON_NAME] FERRETERIA RHINO SAS Inicio Tareas Solicitudes Licitaciones Negoc…" at bounding box center [360, 169] width 720 height 338
click at [601, 128] on div at bounding box center [587, 127] width 39 height 20
type input "*******"
click at [581, 154] on div "19%" at bounding box center [587, 152] width 21 height 13
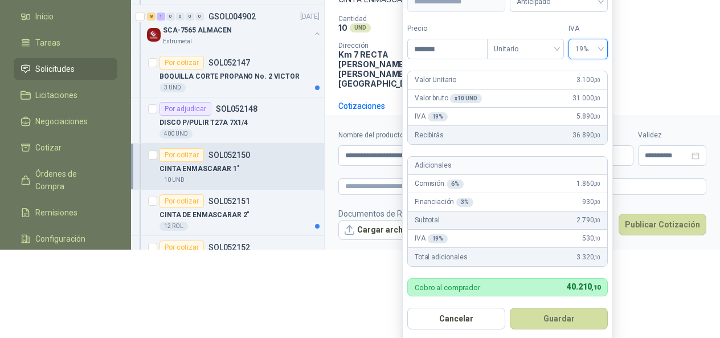
scroll to position [90, 0]
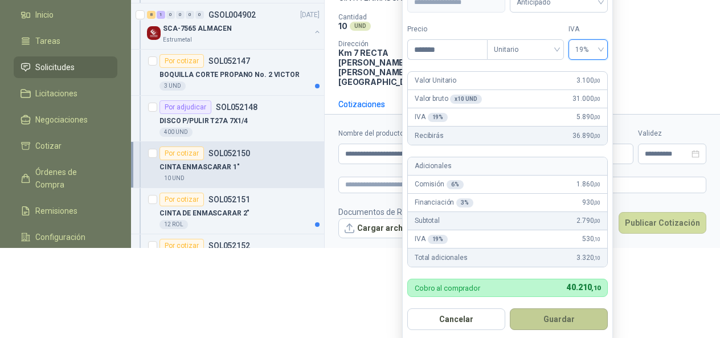
click at [565, 316] on button "Guardar" at bounding box center [559, 319] width 98 height 22
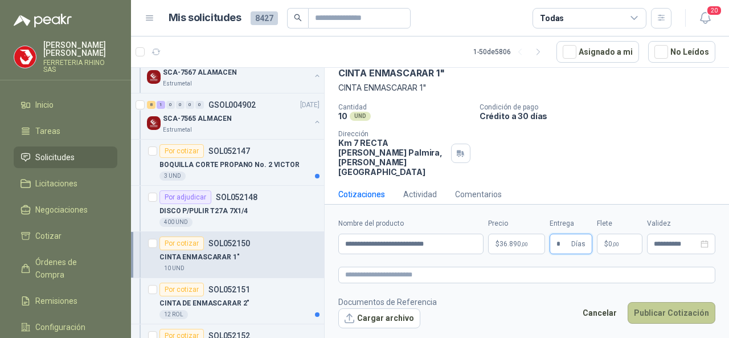
scroll to position [49, 0]
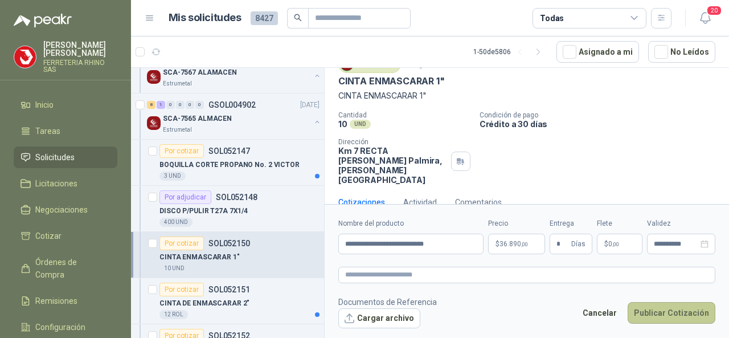
click at [651, 312] on button "Publicar Cotización" at bounding box center [671, 313] width 88 height 22
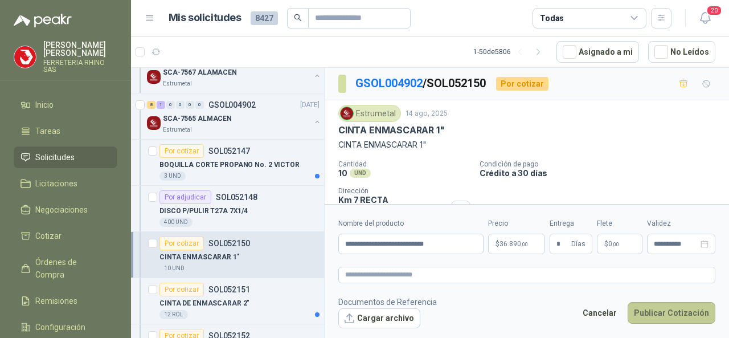
click at [643, 313] on button "Publicar Cotización" at bounding box center [671, 313] width 88 height 22
click at [659, 318] on button "Publicar Cotización" at bounding box center [671, 313] width 88 height 22
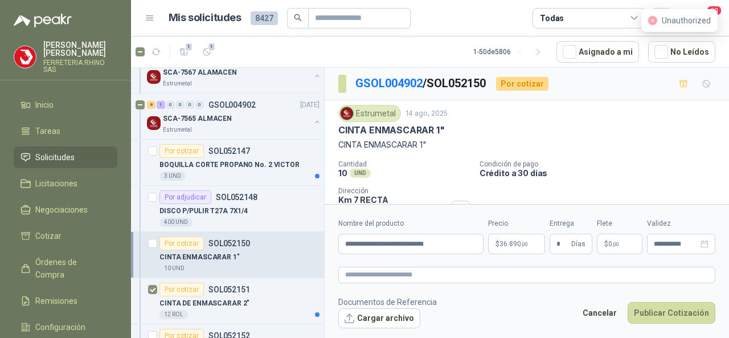
click at [63, 48] on p "[PERSON_NAME]" at bounding box center [80, 49] width 74 height 16
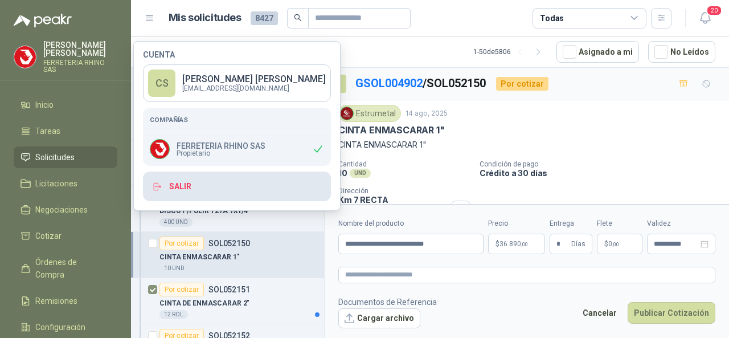
click at [190, 191] on button "Salir" at bounding box center [237, 186] width 188 height 30
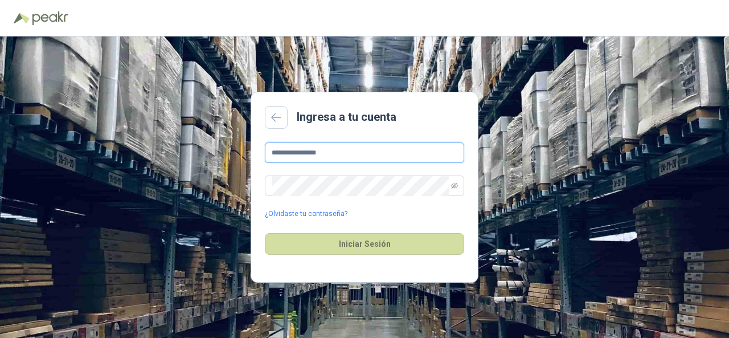
click at [339, 154] on input "**********" at bounding box center [364, 152] width 199 height 20
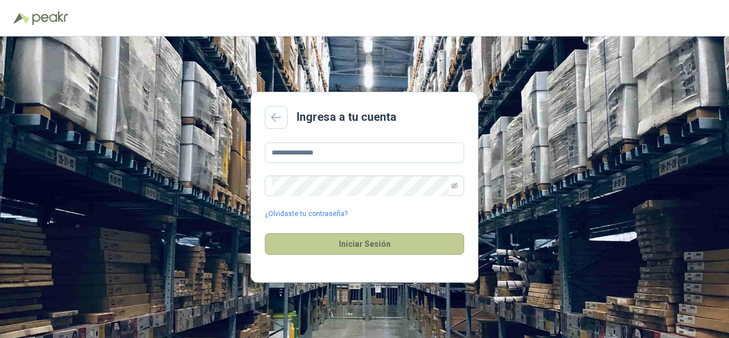
click at [365, 245] on button "Iniciar Sesión" at bounding box center [364, 244] width 199 height 22
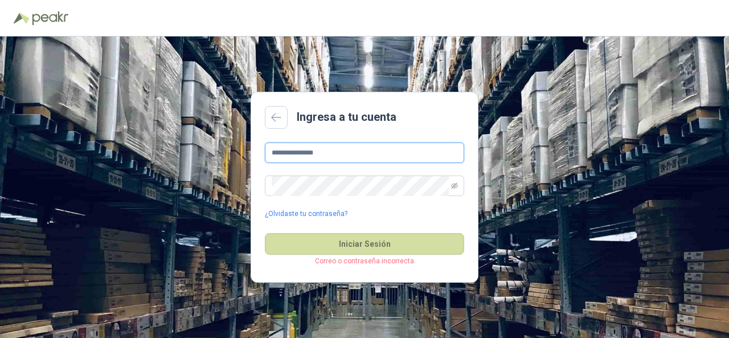
click at [346, 157] on input "**********" at bounding box center [364, 152] width 199 height 20
type input "*"
type input "**********"
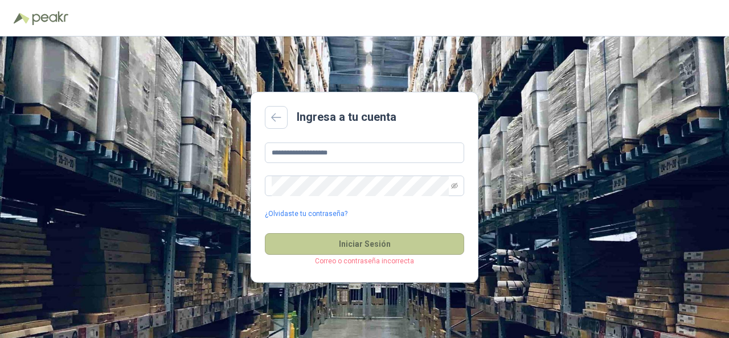
click at [375, 245] on button "Iniciar Sesión" at bounding box center [364, 244] width 199 height 22
